Goal: Task Accomplishment & Management: Manage account settings

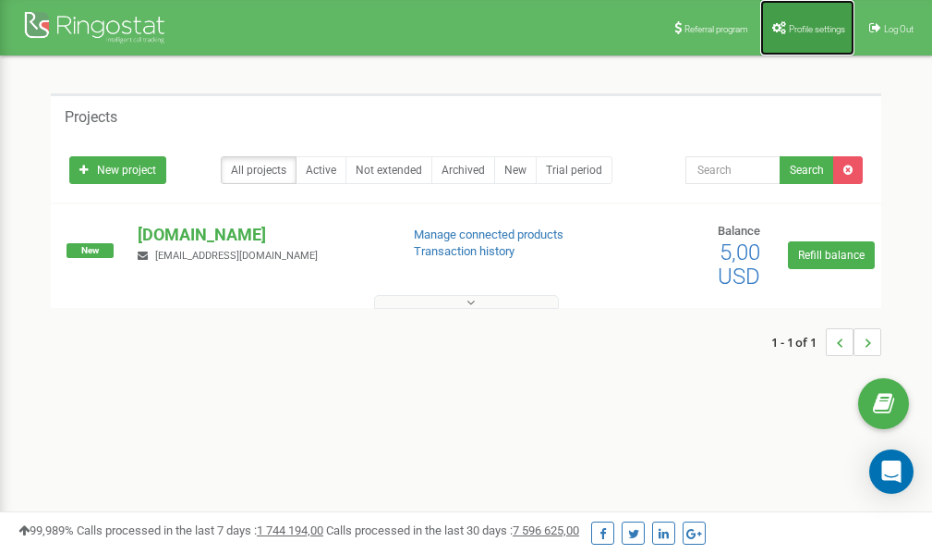
click at [797, 29] on span "Profile settings" at bounding box center [817, 29] width 56 height 10
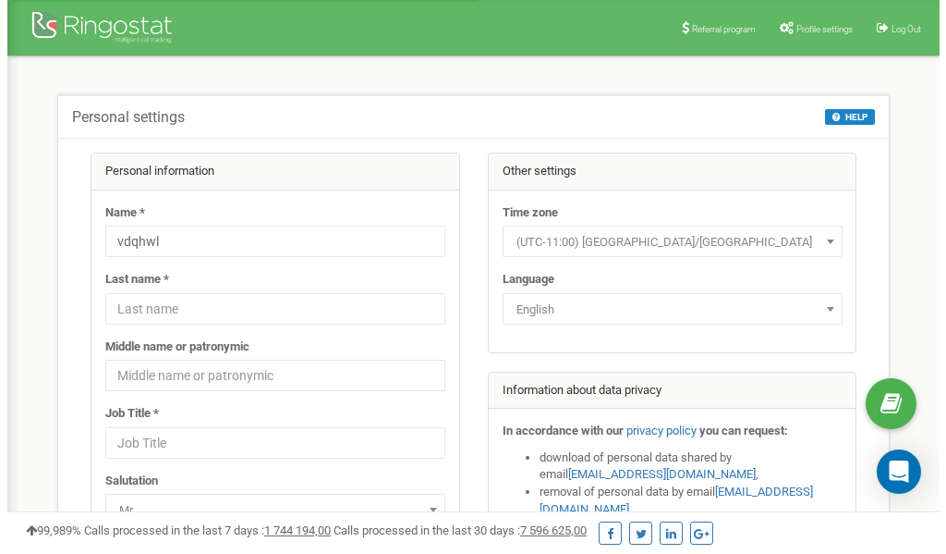
scroll to position [92, 0]
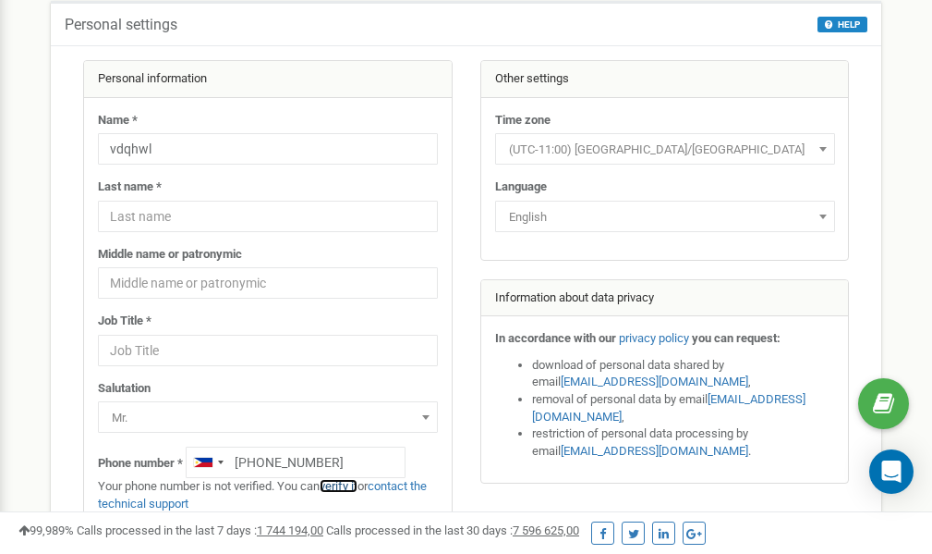
click at [345, 484] on link "verify it" at bounding box center [339, 486] width 38 height 14
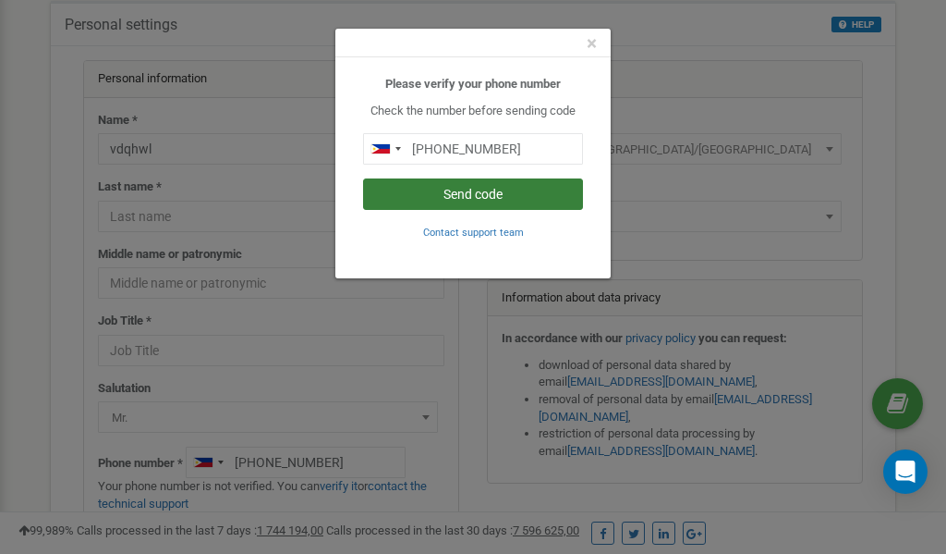
click at [503, 194] on button "Send code" at bounding box center [473, 193] width 220 height 31
